Goal: Answer question/provide support: Share knowledge or assist other users

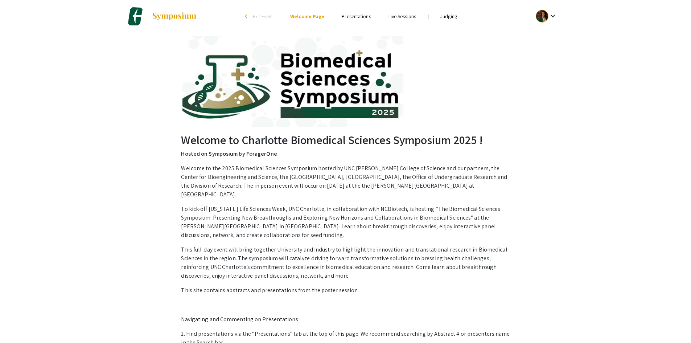
click at [447, 16] on link "Judging" at bounding box center [448, 16] width 17 height 7
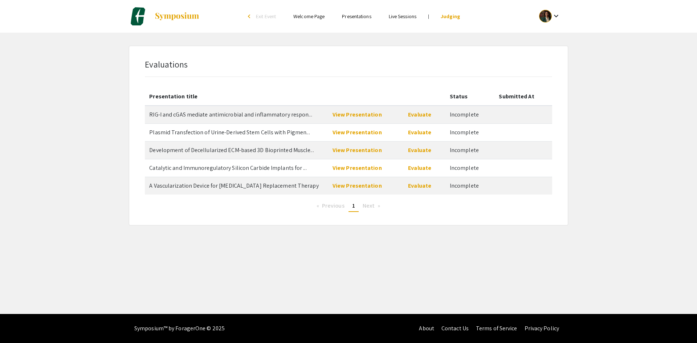
click at [543, 21] on div at bounding box center [545, 16] width 13 height 13
click at [508, 33] on div at bounding box center [348, 171] width 697 height 343
click at [353, 116] on link "View Presentation" at bounding box center [356, 115] width 49 height 8
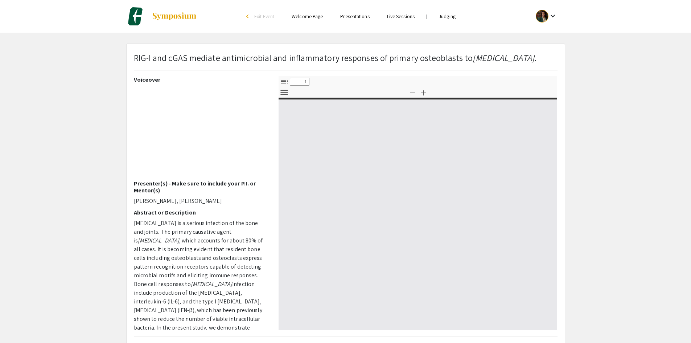
select select "custom"
type input "0"
select select "custom"
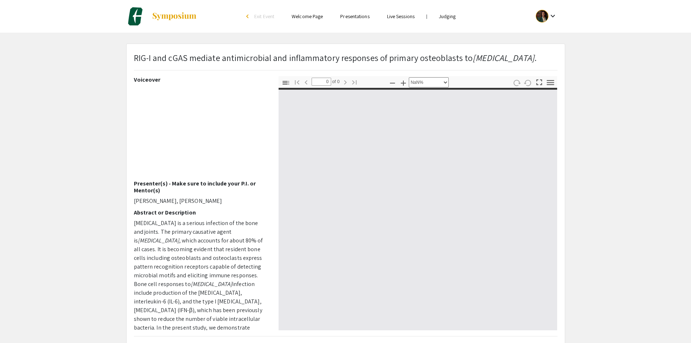
type input "1"
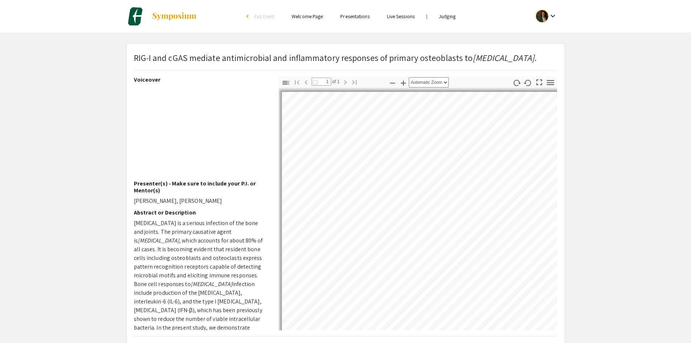
select select "auto"
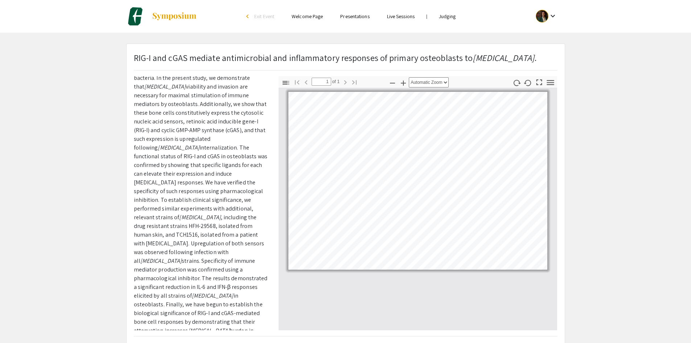
click at [443, 19] on link "Judging" at bounding box center [447, 16] width 17 height 7
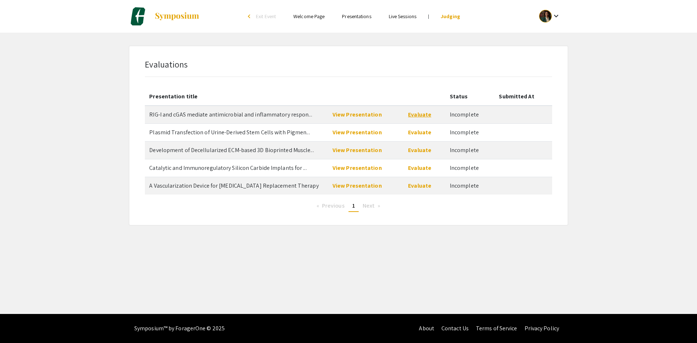
click at [416, 114] on link "Evaluate" at bounding box center [419, 115] width 23 height 8
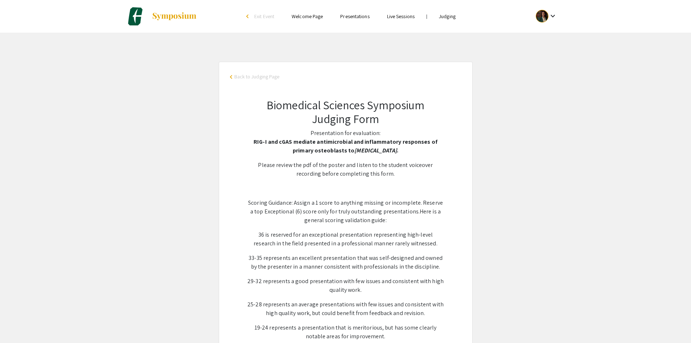
click at [444, 18] on link "Judging" at bounding box center [447, 16] width 17 height 7
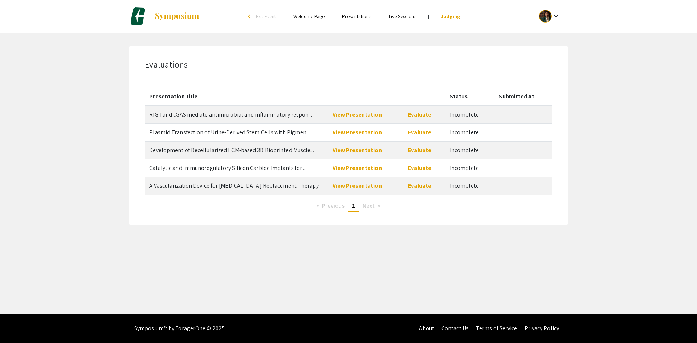
click at [422, 133] on link "Evaluate" at bounding box center [419, 132] width 23 height 8
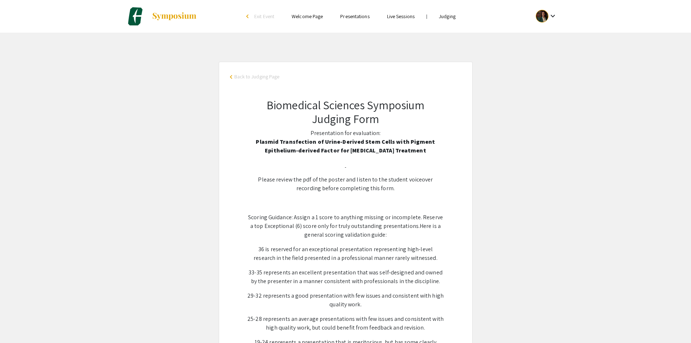
click at [446, 16] on link "Judging" at bounding box center [447, 16] width 17 height 7
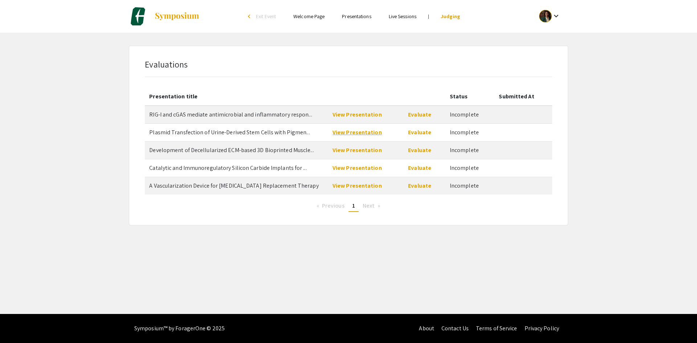
click at [339, 131] on link "View Presentation" at bounding box center [356, 132] width 49 height 8
click at [364, 152] on link "View Presentation" at bounding box center [356, 150] width 49 height 8
click at [369, 170] on link "View Presentation" at bounding box center [356, 168] width 49 height 8
click at [349, 185] on link "View Presentation" at bounding box center [356, 186] width 49 height 8
click at [346, 112] on link "View Presentation" at bounding box center [356, 115] width 49 height 8
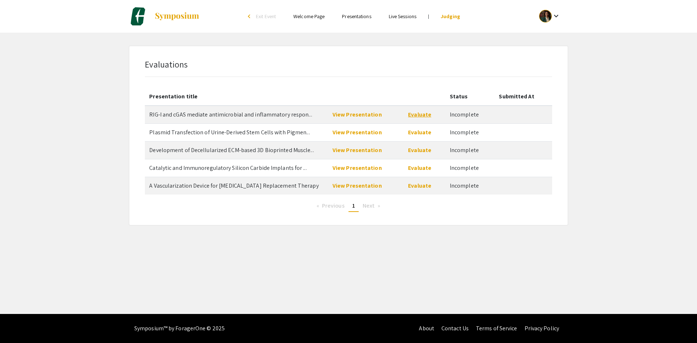
click at [417, 113] on link "Evaluate" at bounding box center [419, 115] width 23 height 8
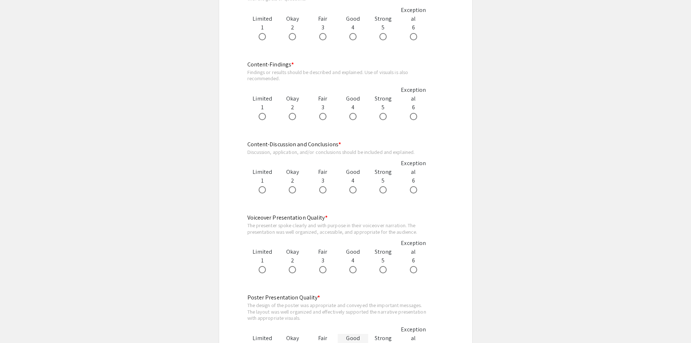
scroll to position [472, 0]
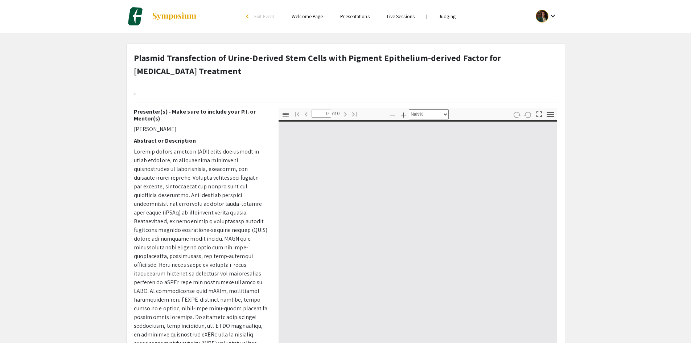
select select "auto"
type input "1"
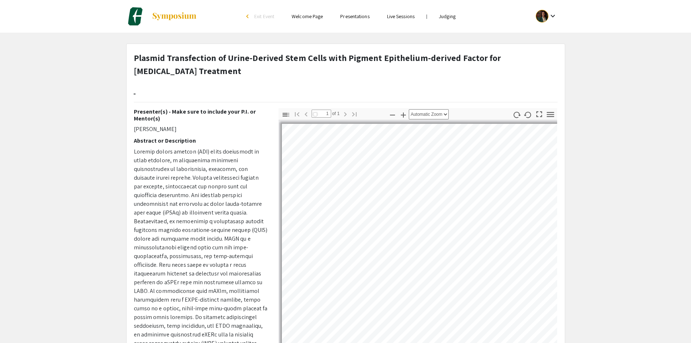
select select "auto"
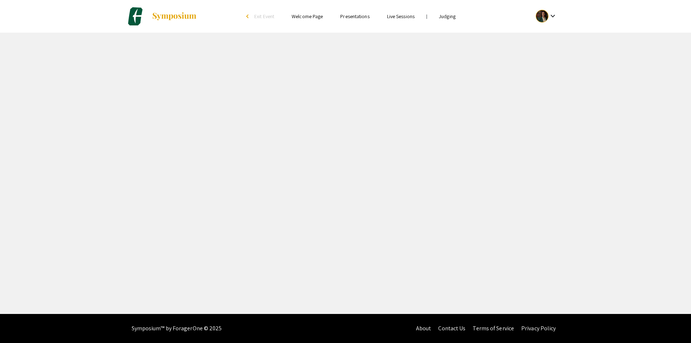
select select "custom"
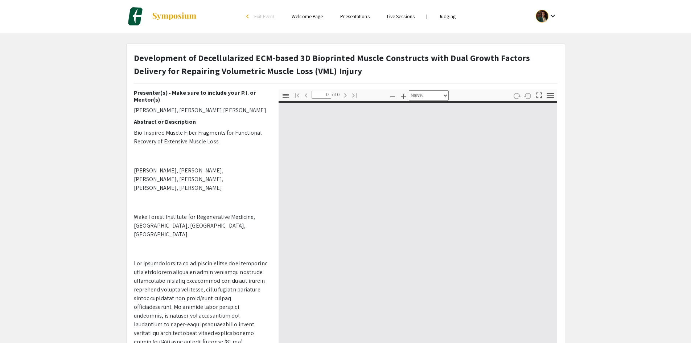
type input "1"
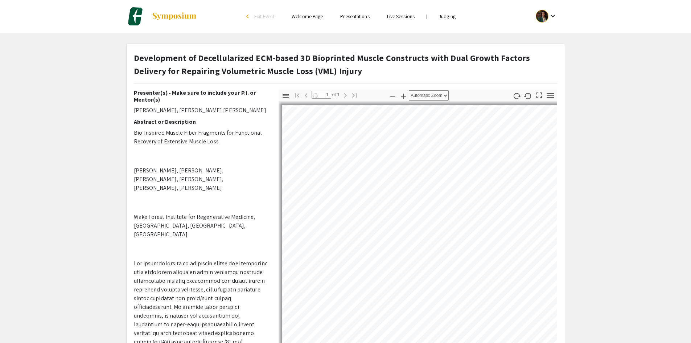
select select "auto"
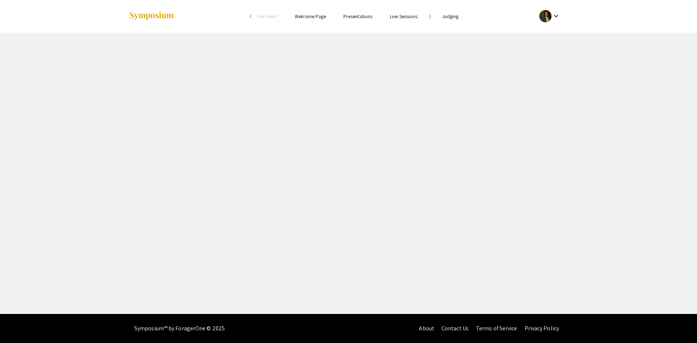
select select "custom"
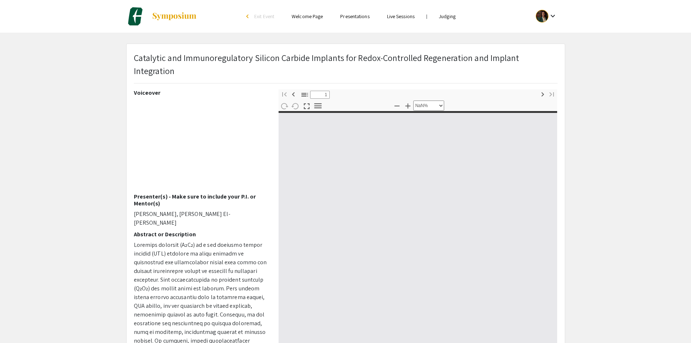
type input "0"
select select "custom"
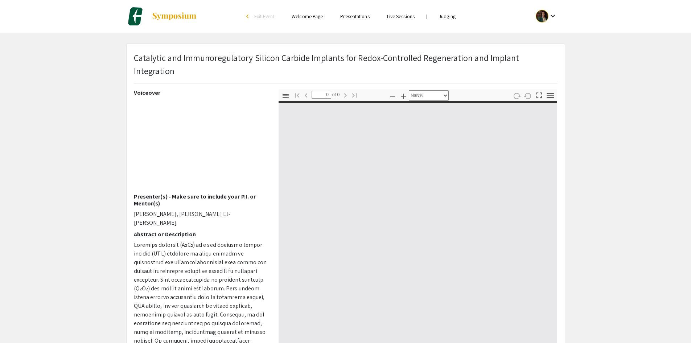
type input "1"
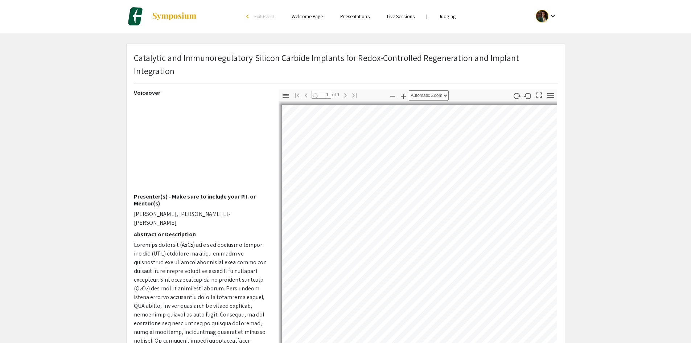
select select "auto"
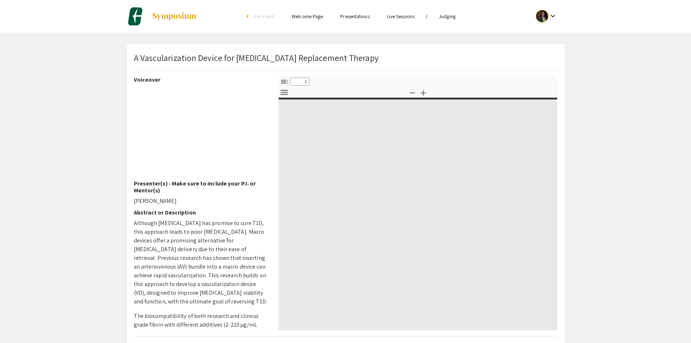
select select "custom"
type input "0"
select select "custom"
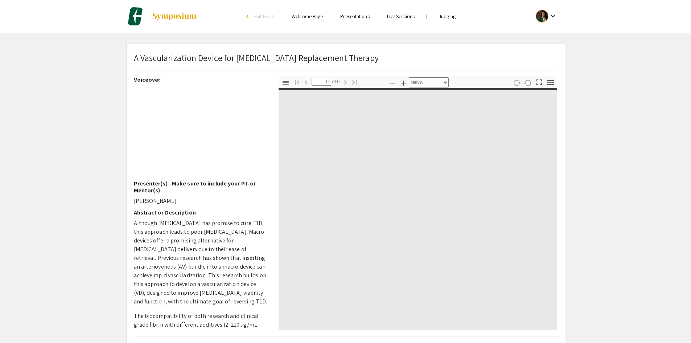
type input "1"
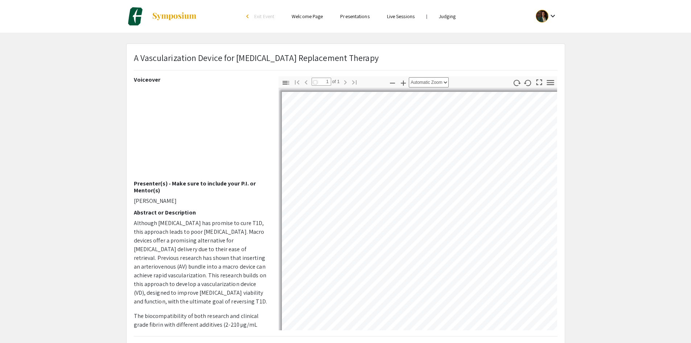
select select "auto"
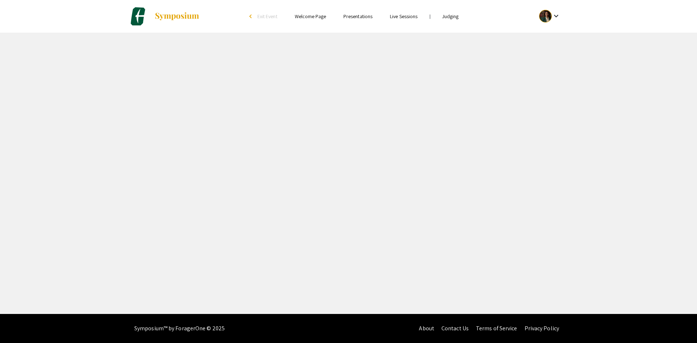
select select "custom"
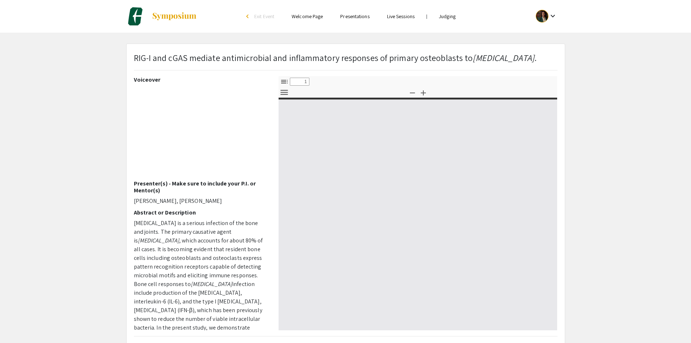
type input "0"
select select "custom"
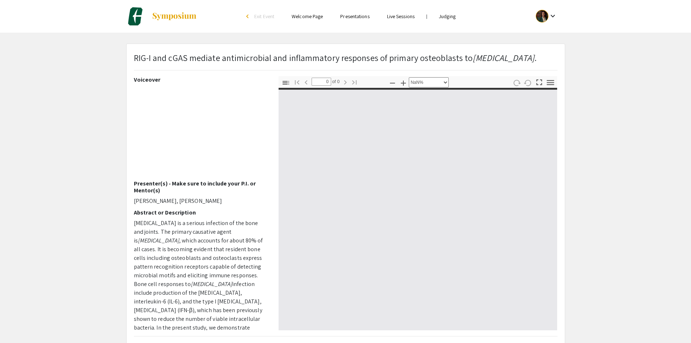
type input "1"
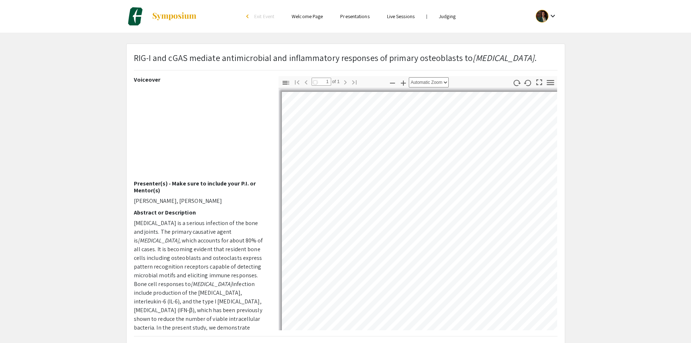
select select "auto"
